Goal: Check status: Check status

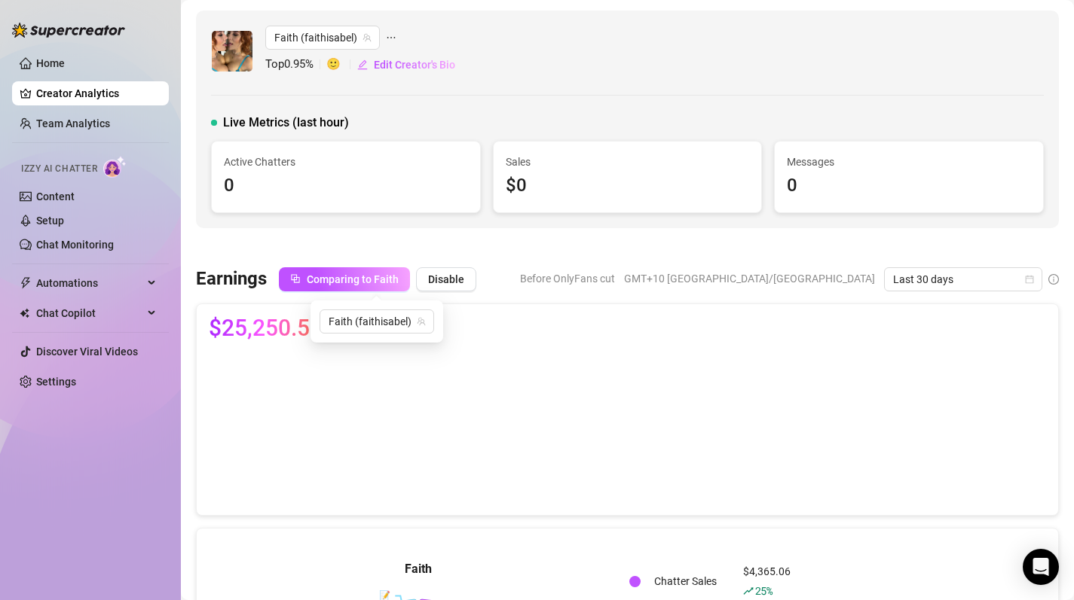
click at [102, 98] on link "Creator Analytics" at bounding box center [96, 93] width 121 height 24
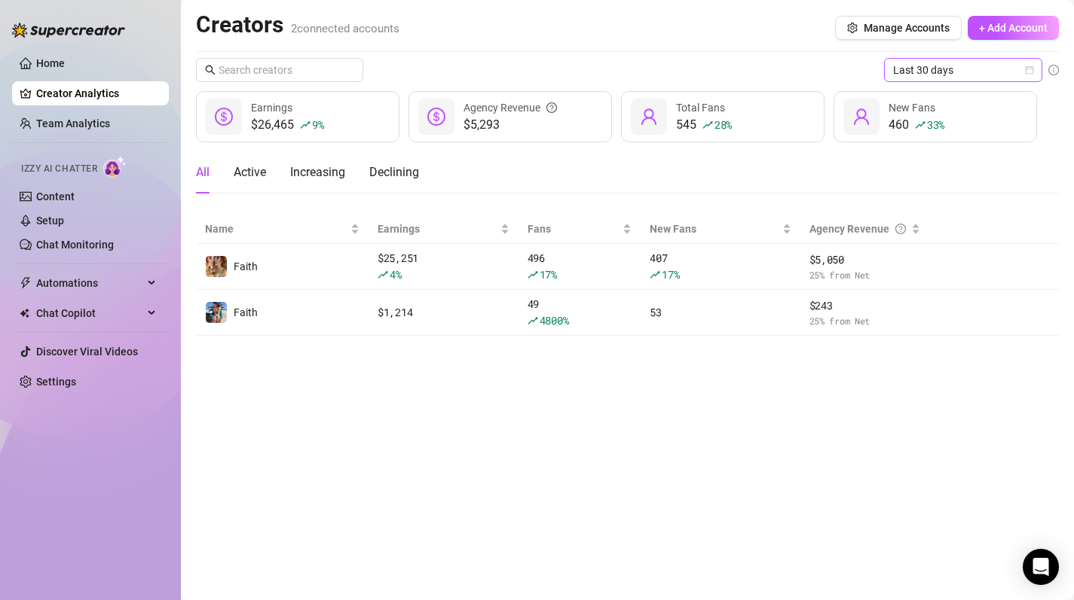
click at [1030, 69] on icon "calendar" at bounding box center [1029, 70] width 8 height 8
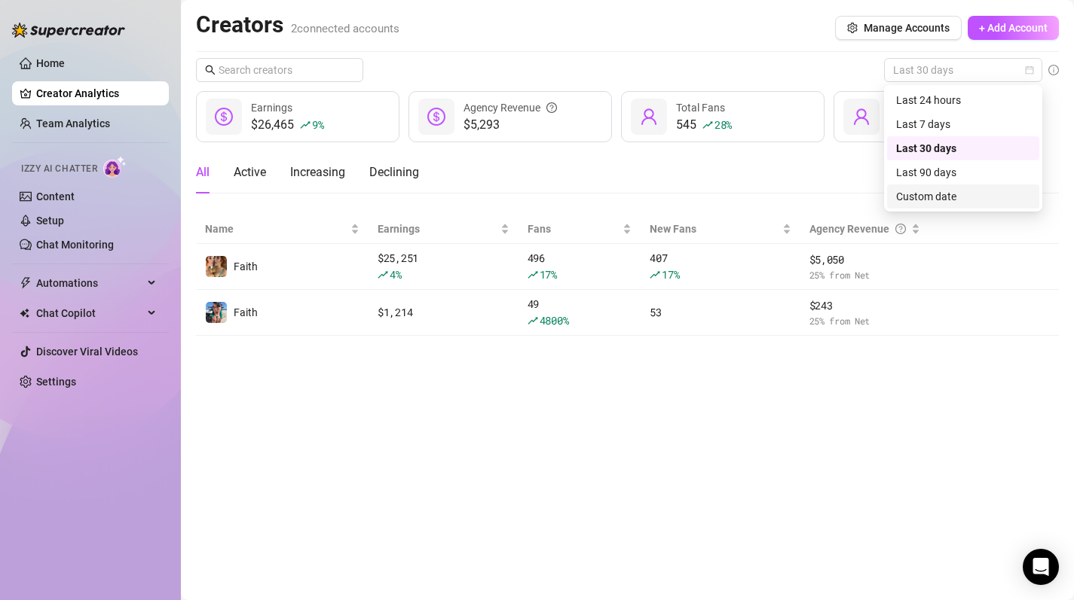
click at [974, 197] on div "Custom date" at bounding box center [963, 196] width 134 height 17
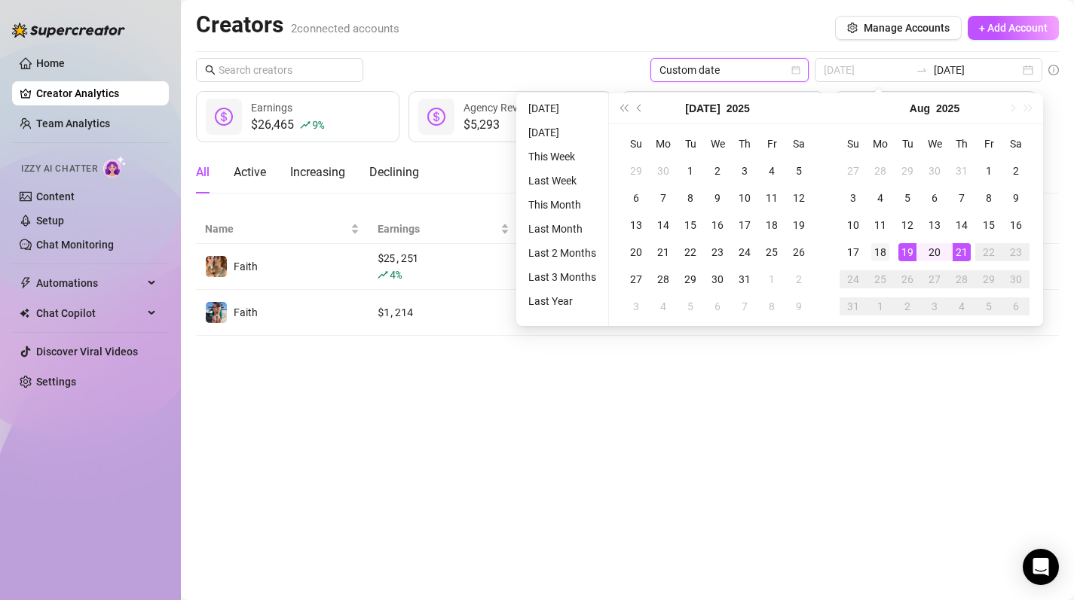
type input "[DATE]"
click at [873, 252] on div "18" at bounding box center [880, 252] width 18 height 18
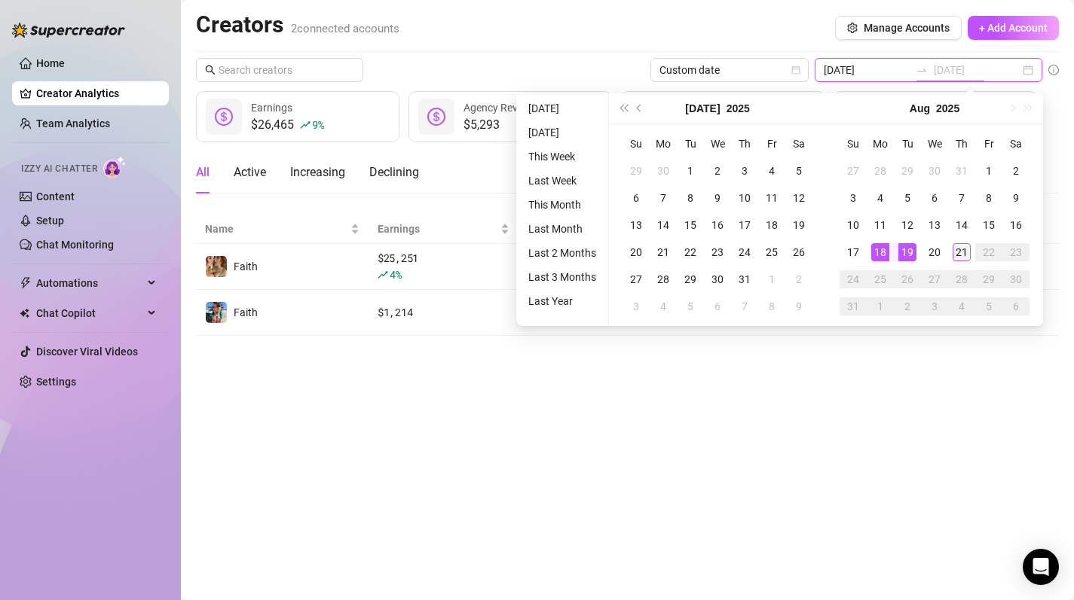
type input "[DATE]"
click at [958, 253] on div "21" at bounding box center [961, 252] width 18 height 18
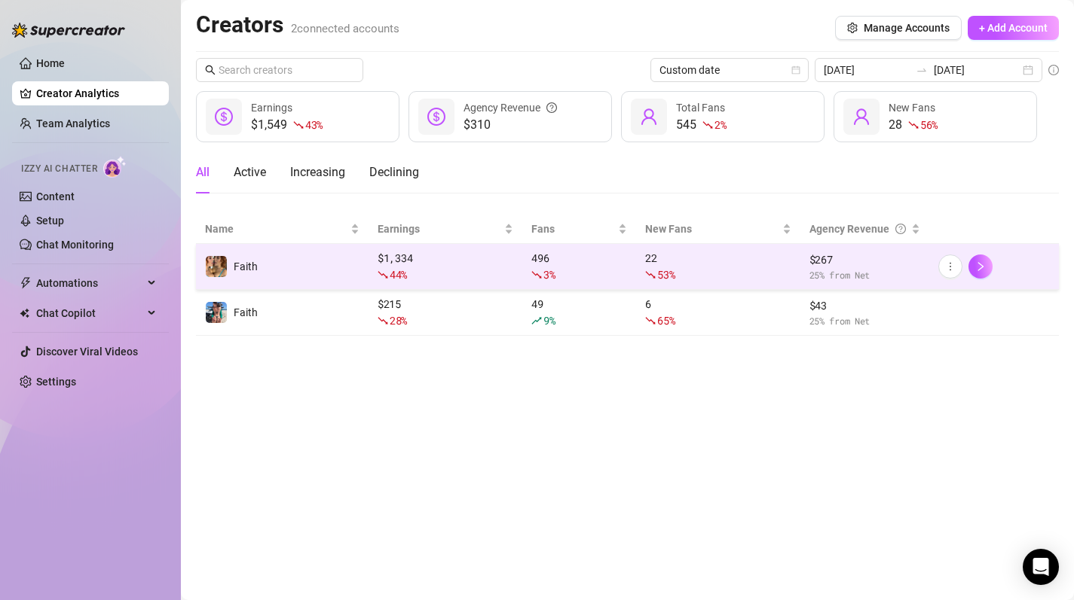
click at [448, 268] on div "44 %" at bounding box center [445, 275] width 136 height 17
